Goal: Task Accomplishment & Management: Complete application form

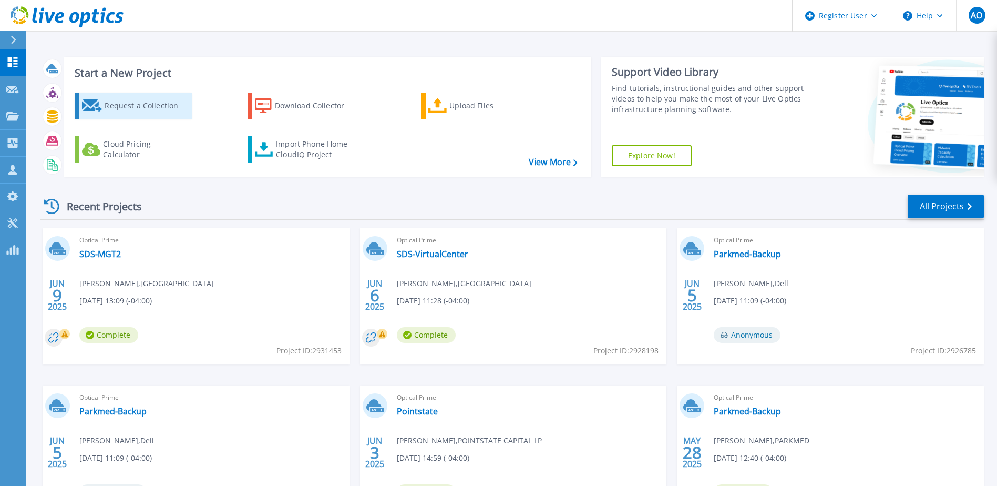
click at [134, 103] on div "Request a Collection" at bounding box center [147, 105] width 84 height 21
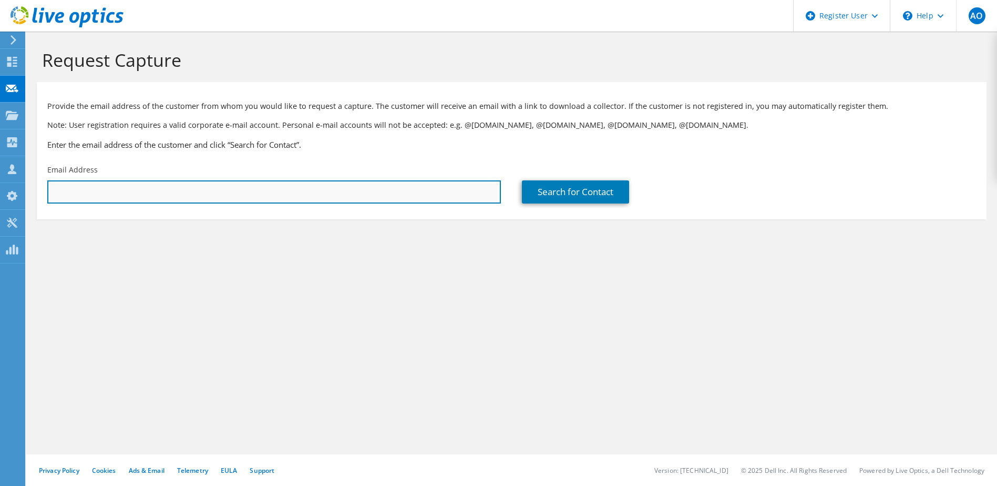
drag, startPoint x: 190, startPoint y: 191, endPoint x: 196, endPoint y: 196, distance: 7.5
click at [190, 191] on input "text" at bounding box center [274, 191] width 454 height 23
paste input "[EMAIL_ADDRESS][DOMAIN_NAME]"
type input "[EMAIL_ADDRESS][DOMAIN_NAME]"
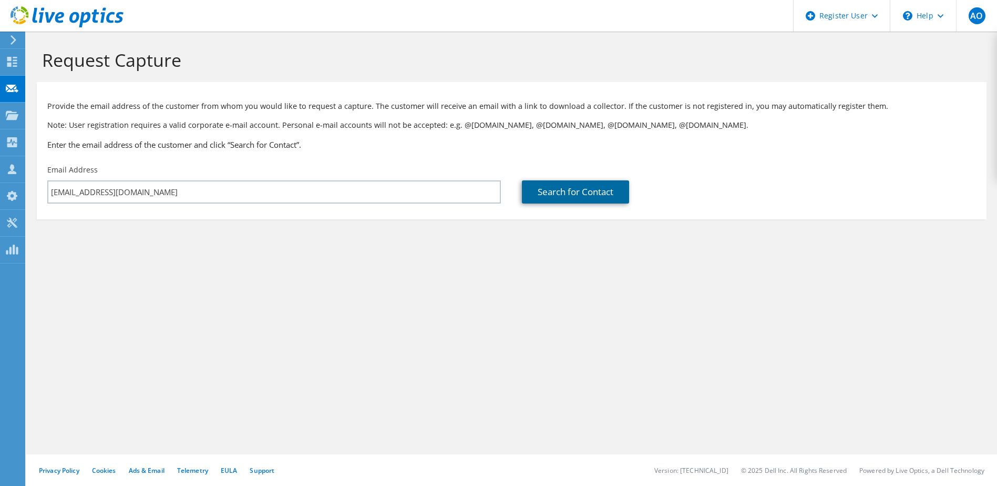
click at [610, 199] on link "Search for Contact" at bounding box center [575, 191] width 107 height 23
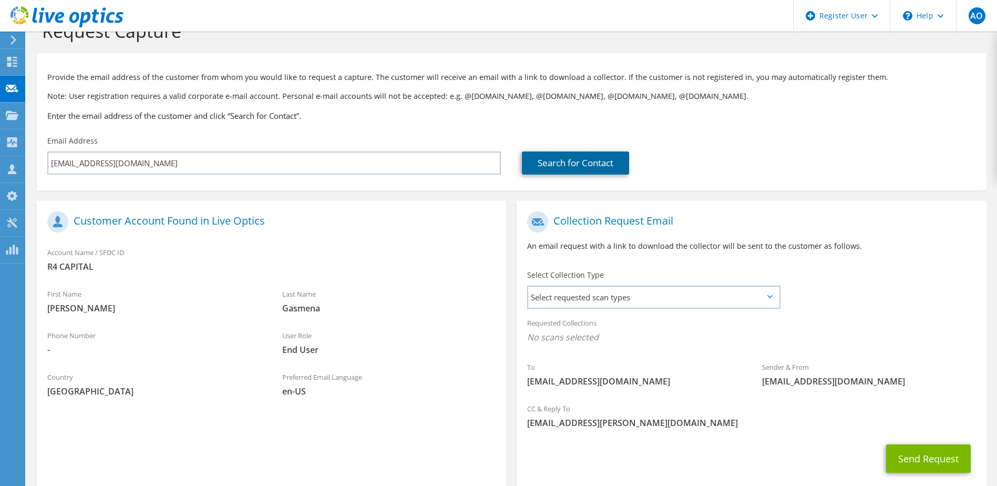
scroll to position [53, 0]
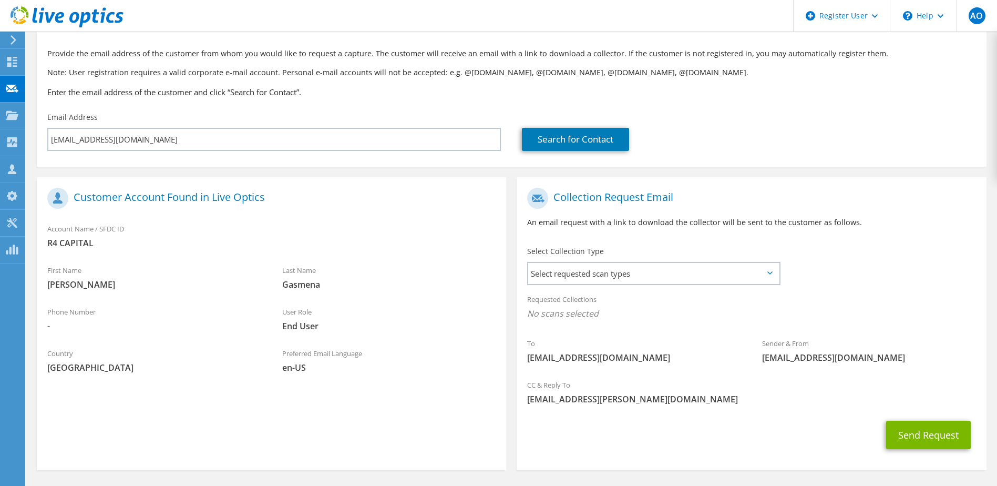
click at [772, 274] on icon at bounding box center [770, 272] width 5 height 3
click at [770, 273] on icon at bounding box center [770, 272] width 5 height 3
click at [772, 273] on icon at bounding box center [770, 272] width 5 height 3
click at [775, 278] on span "Select requested scan types" at bounding box center [653, 273] width 250 height 21
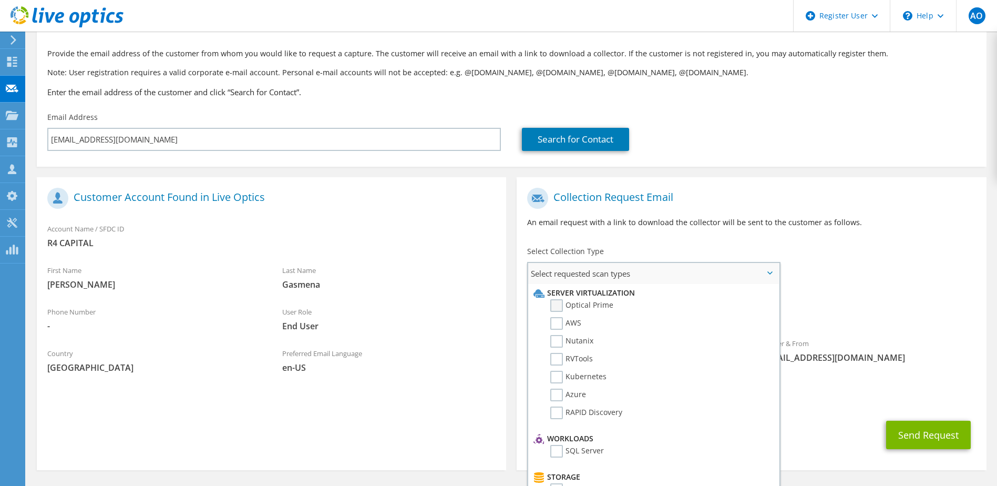
click at [559, 307] on label "Optical Prime" at bounding box center [581, 305] width 63 height 13
click at [0, 0] on input "Optical Prime" at bounding box center [0, 0] width 0 height 0
click at [812, 294] on div "Requested Collections No scans selected Optical Prime" at bounding box center [751, 309] width 469 height 42
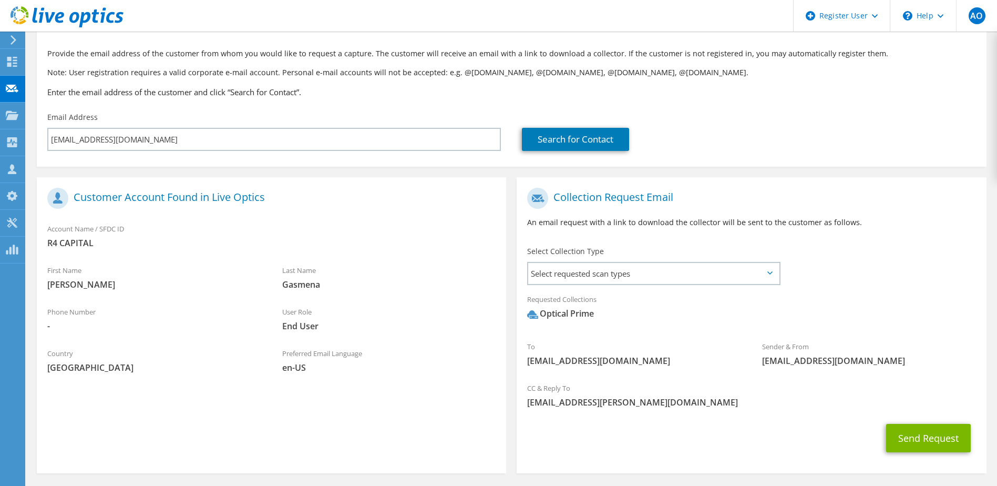
scroll to position [93, 0]
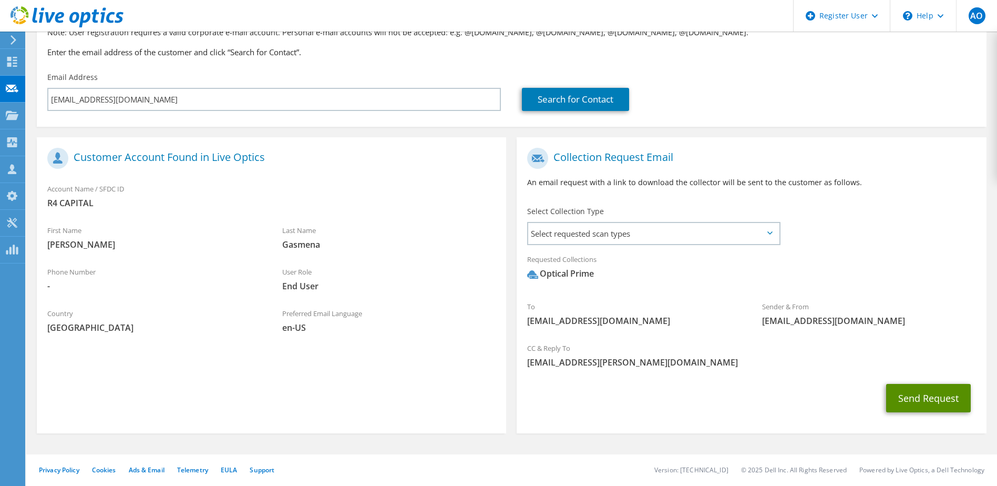
click at [917, 391] on button "Send Request" at bounding box center [928, 398] width 85 height 28
